Goal: Task Accomplishment & Management: Manage account settings

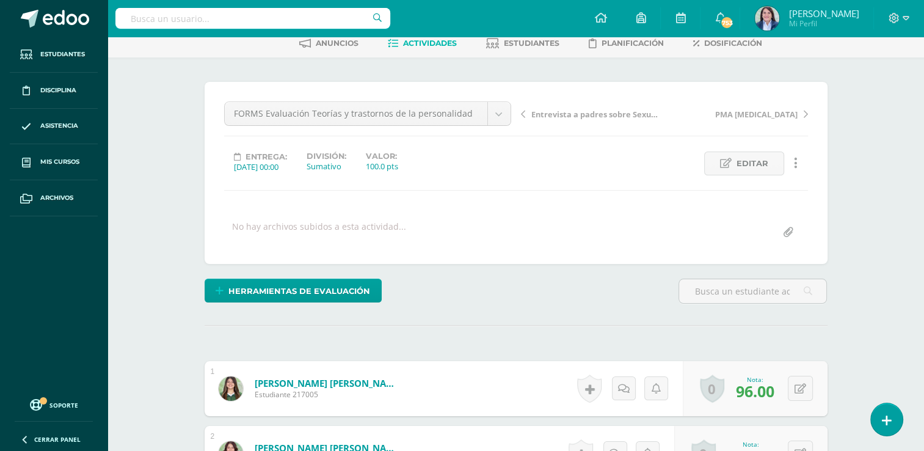
scroll to position [90, 0]
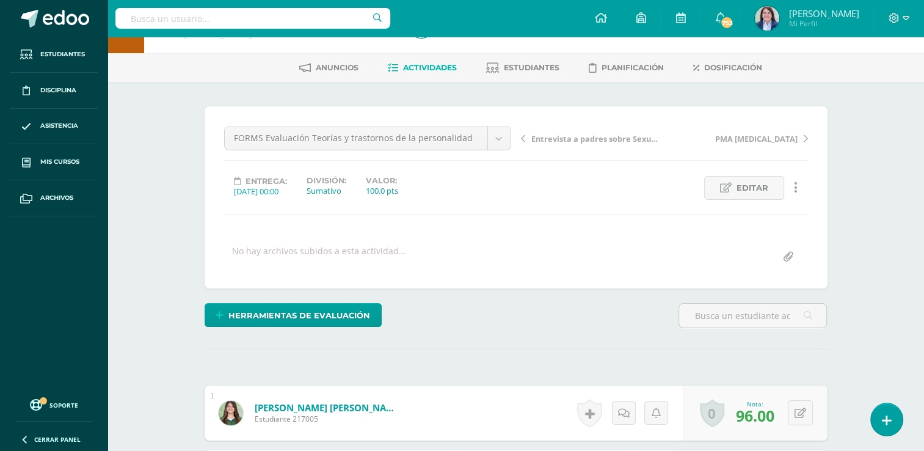
scroll to position [0, 0]
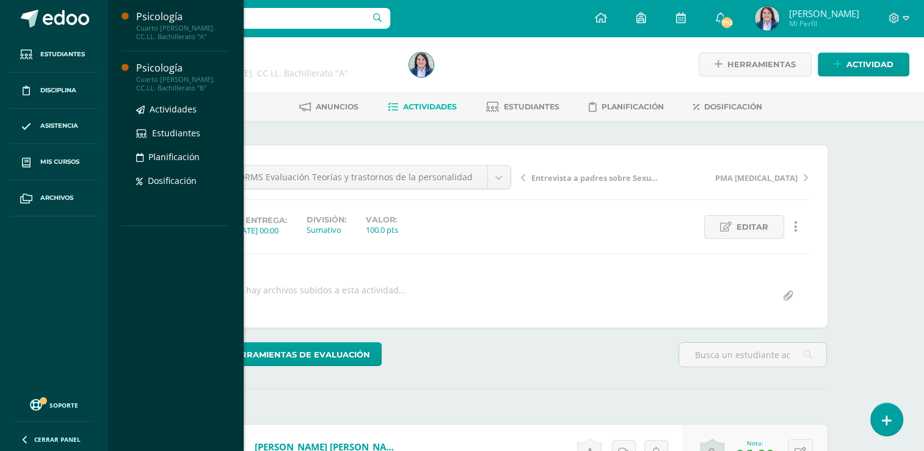
click at [171, 67] on div "Psicología" at bounding box center [182, 68] width 93 height 14
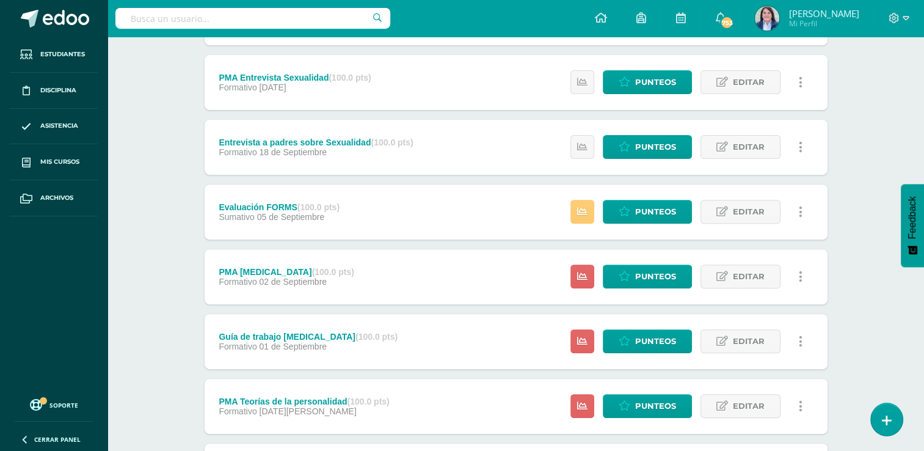
scroll to position [452, 0]
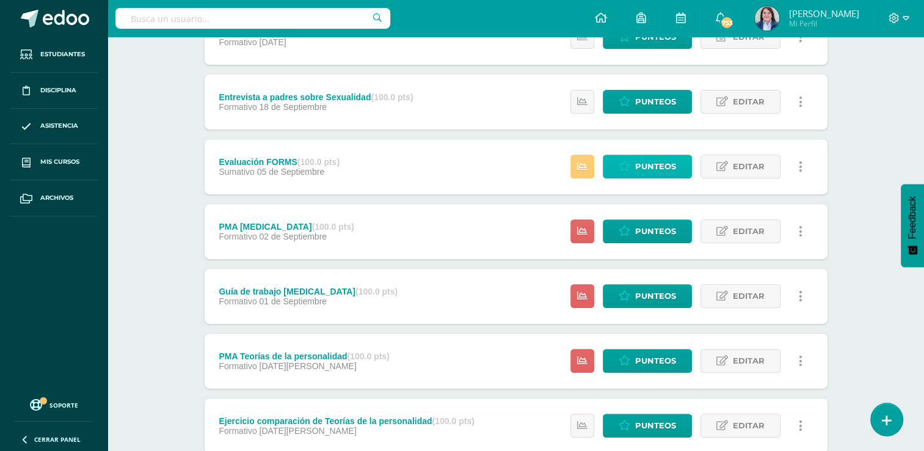
click at [645, 165] on span "Punteos" at bounding box center [655, 166] width 41 height 23
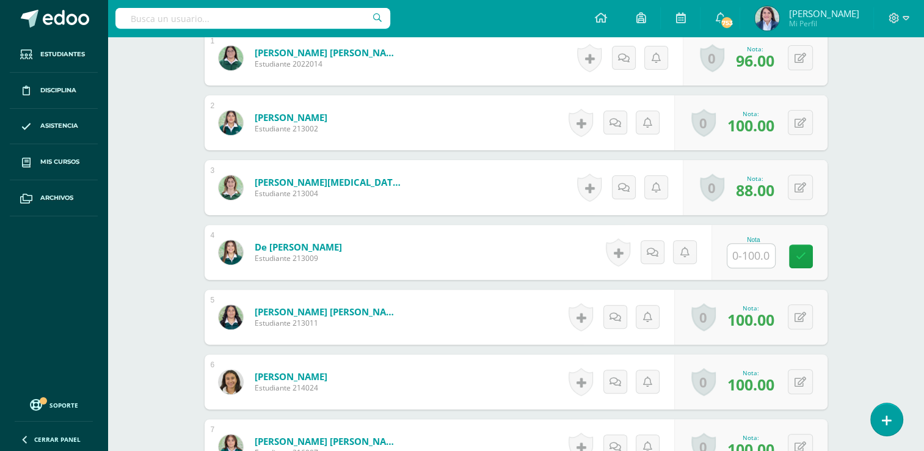
scroll to position [394, 0]
click at [756, 255] on input "text" at bounding box center [751, 255] width 48 height 24
type input "100"
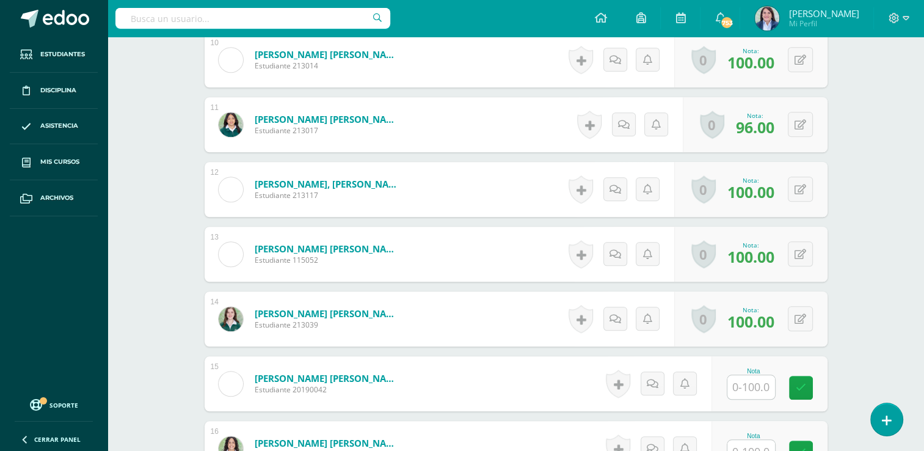
scroll to position [1045, 0]
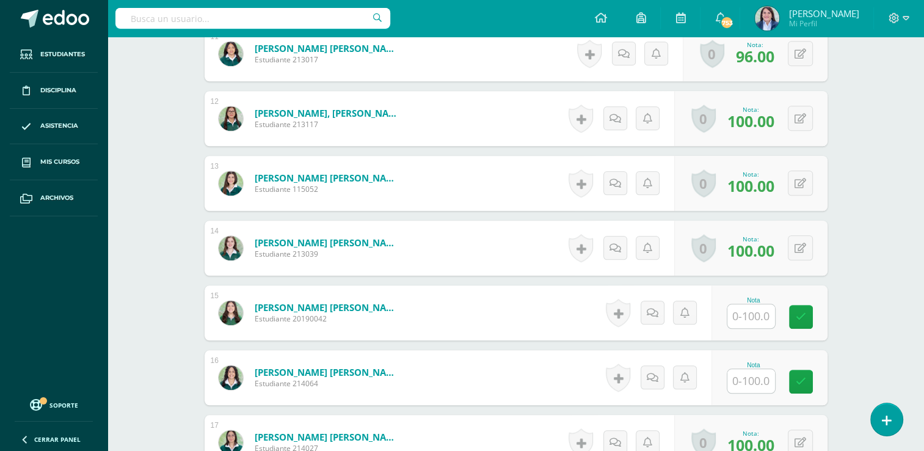
click at [755, 318] on input "text" at bounding box center [751, 316] width 48 height 24
type input "100"
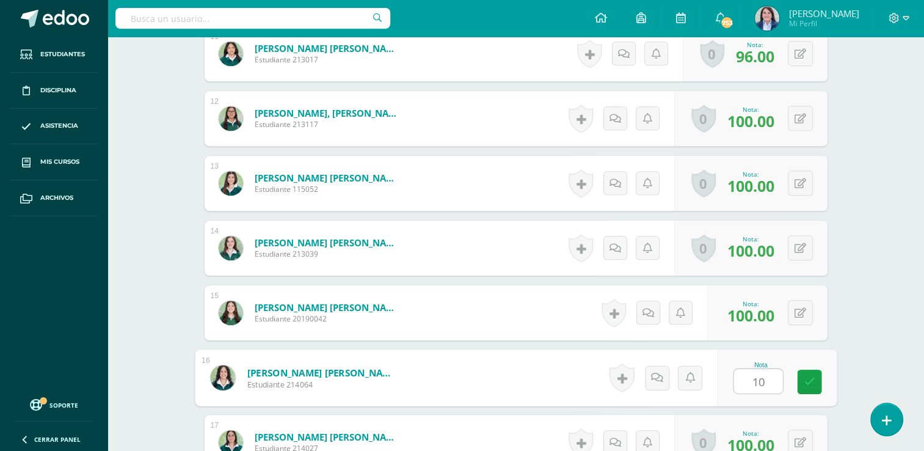
type input "100"
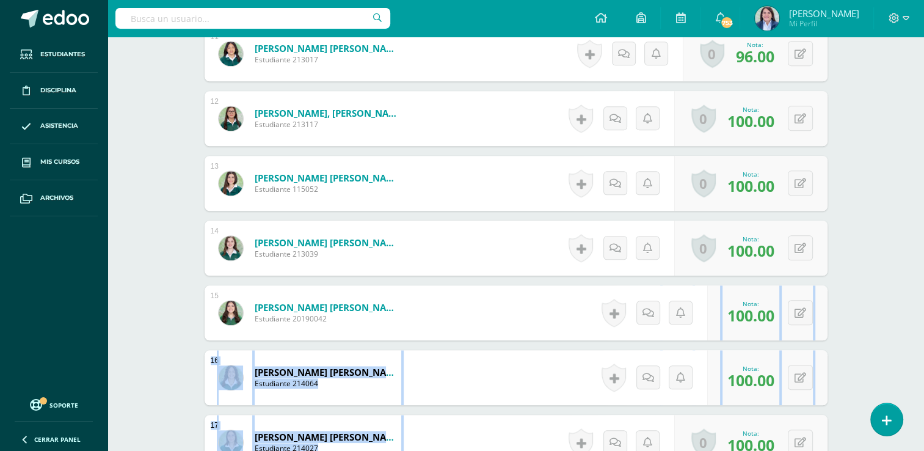
drag, startPoint x: 923, startPoint y: 292, endPoint x: 921, endPoint y: 410, distance: 118.5
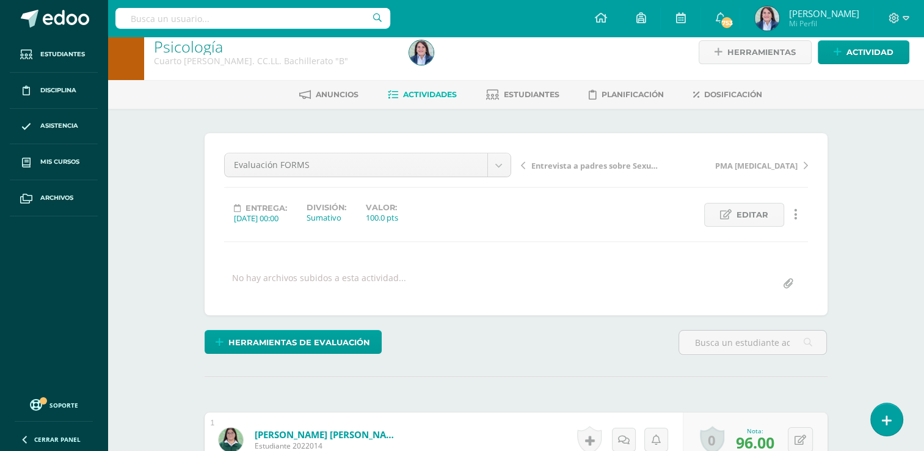
scroll to position [0, 0]
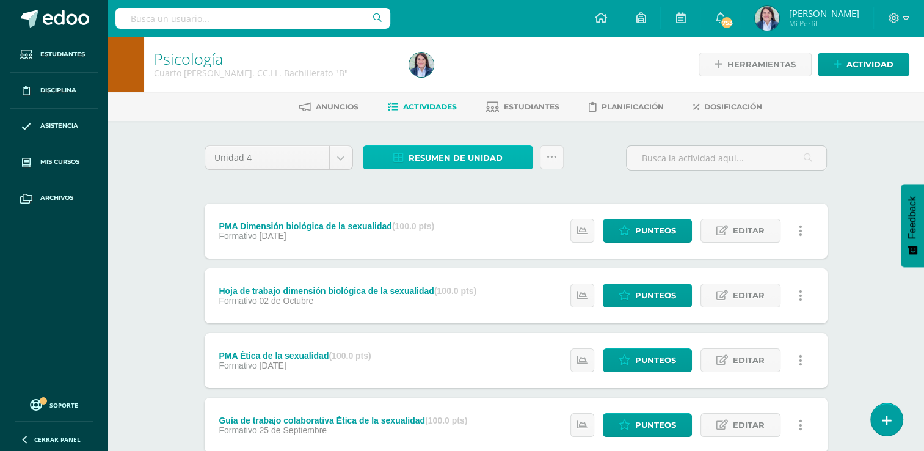
click at [464, 153] on span "Resumen de unidad" at bounding box center [455, 158] width 94 height 23
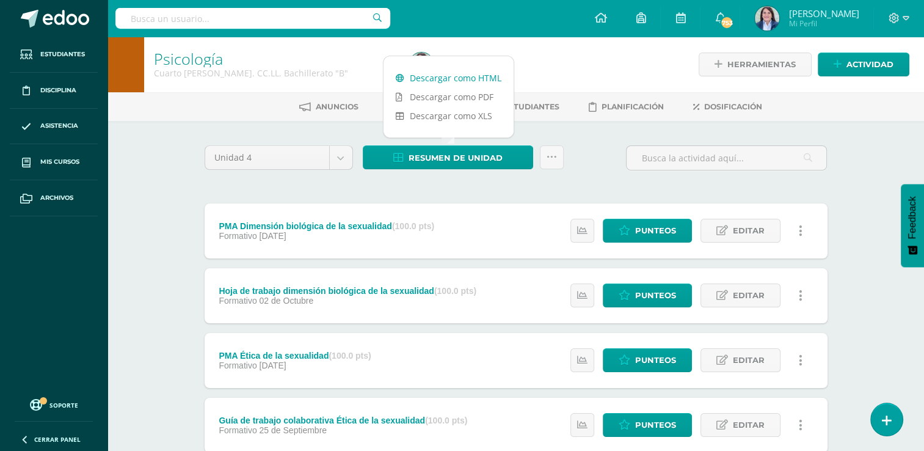
click at [428, 78] on link "Descargar como HTML" at bounding box center [448, 77] width 130 height 19
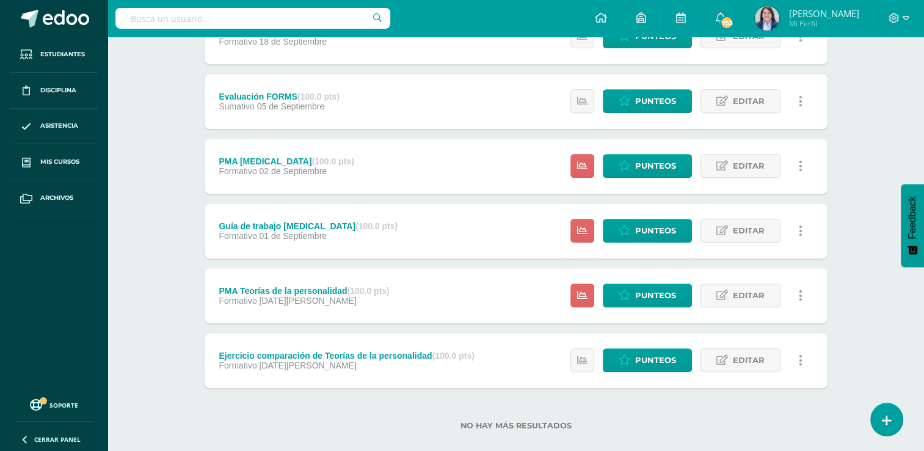
scroll to position [535, 0]
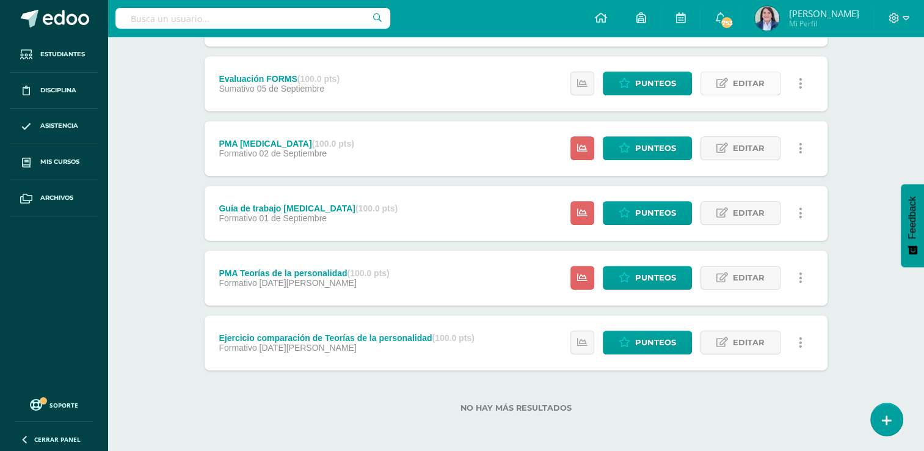
click at [736, 84] on span "Editar" at bounding box center [749, 83] width 32 height 23
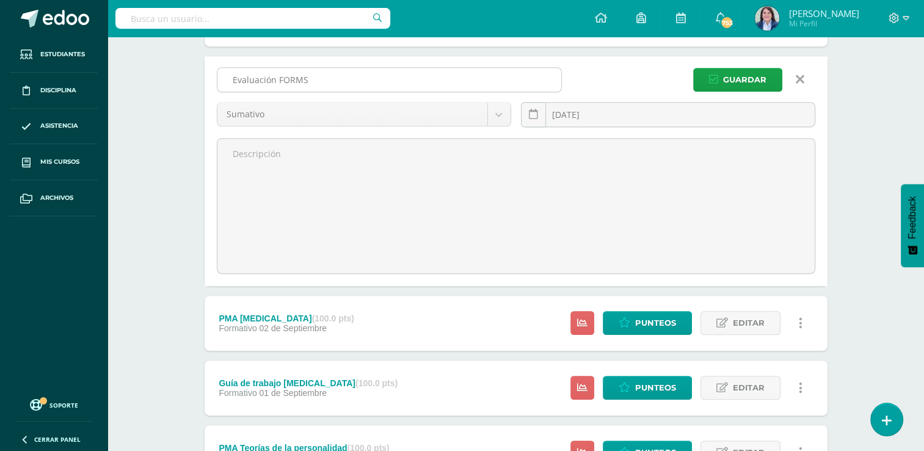
click at [335, 81] on input "Evaluación FORMS" at bounding box center [389, 80] width 344 height 24
type input "Evaluación FORMS [PERSON_NAME] y trastornos de la personalidad"
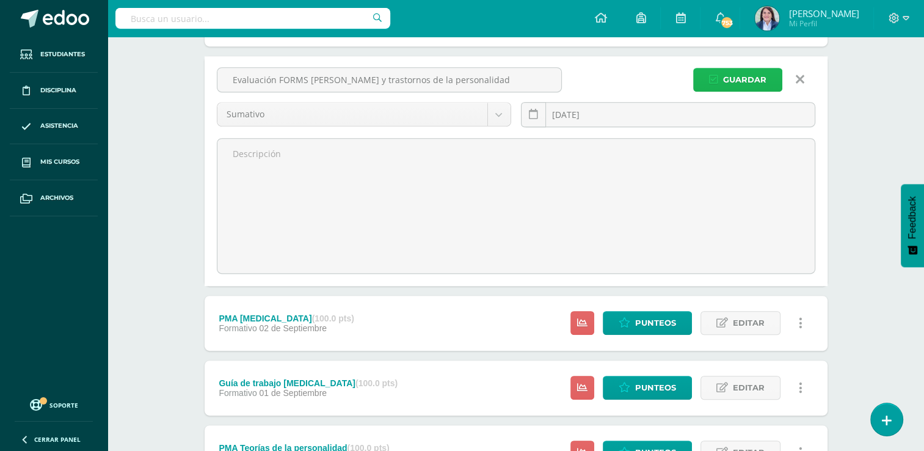
click at [738, 74] on span "Guardar" at bounding box center [744, 79] width 43 height 23
